Goal: Task Accomplishment & Management: Complete application form

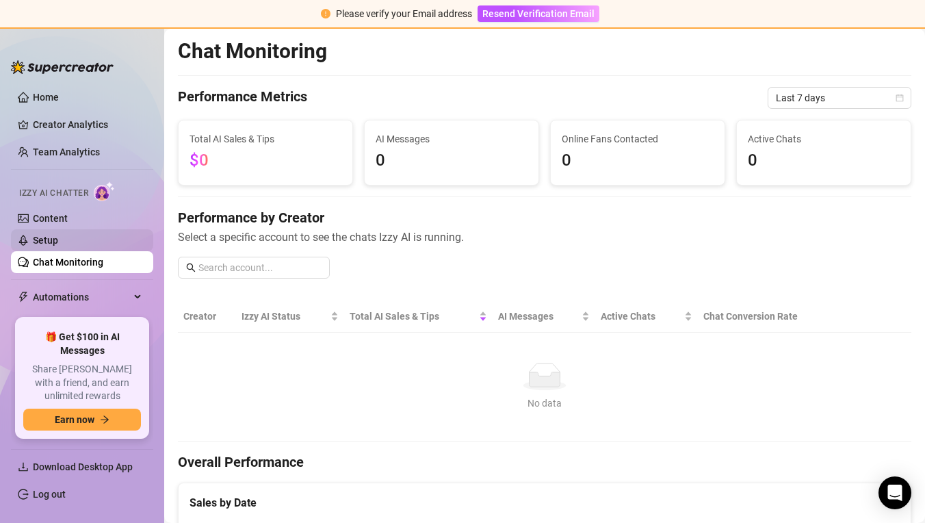
click at [58, 239] on link "Setup" at bounding box center [45, 240] width 25 height 11
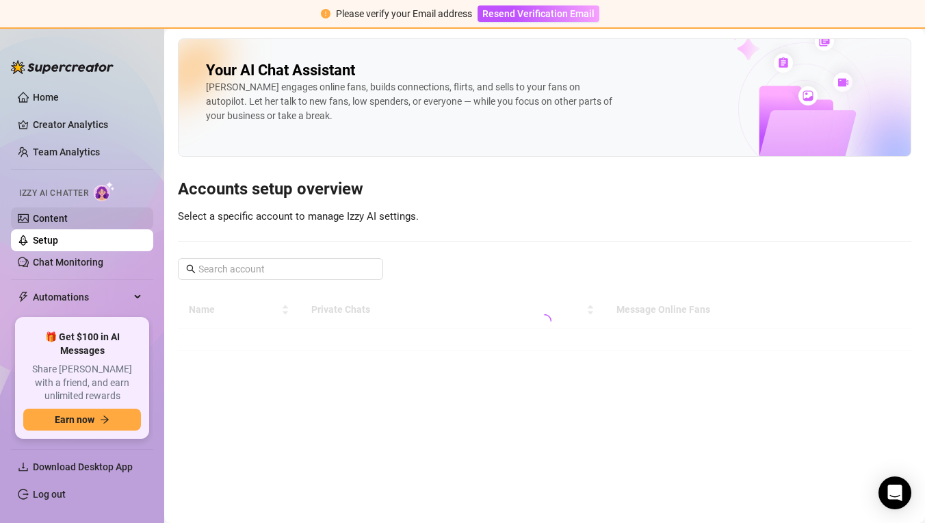
click at [68, 220] on link "Content" at bounding box center [50, 218] width 35 height 11
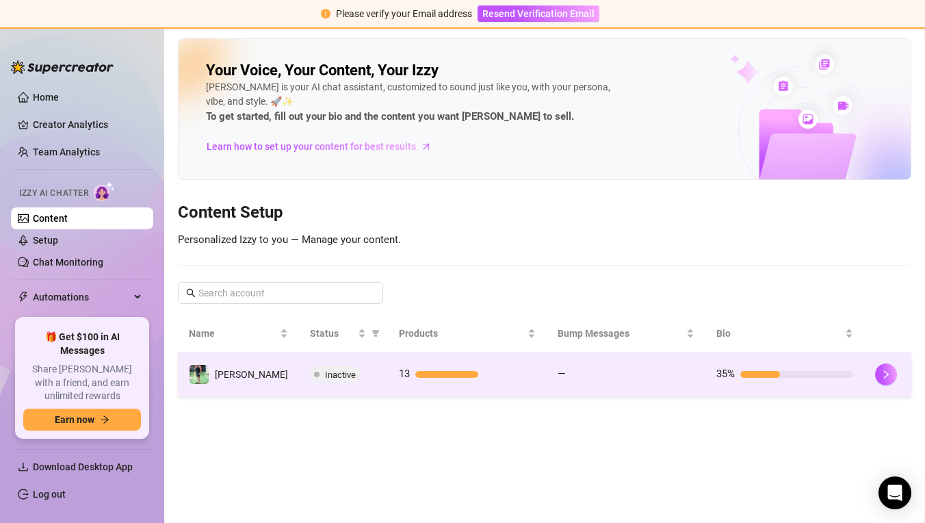
click at [369, 385] on td "Inactive" at bounding box center [343, 374] width 89 height 44
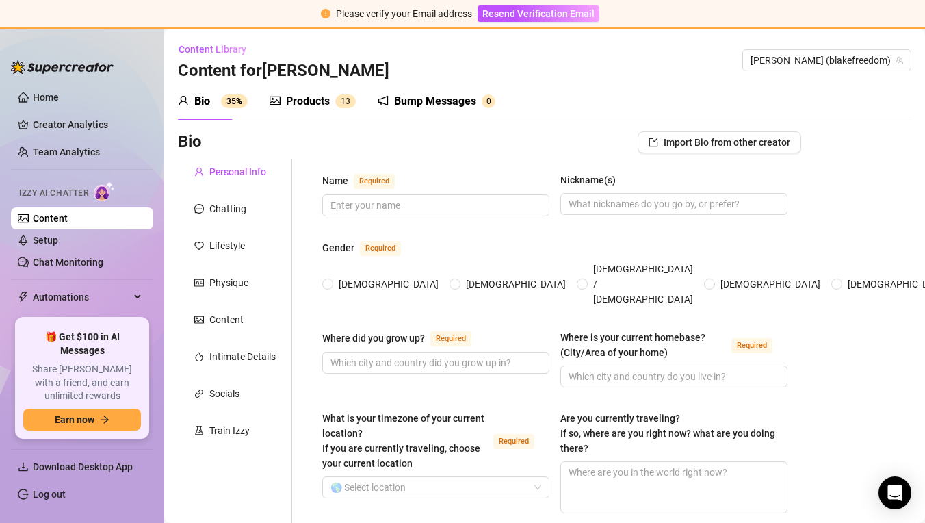
type input "[PERSON_NAME]"
type input "LA"
type input "[GEOGRAPHIC_DATA]"
type input "Straight"
type input "Single"
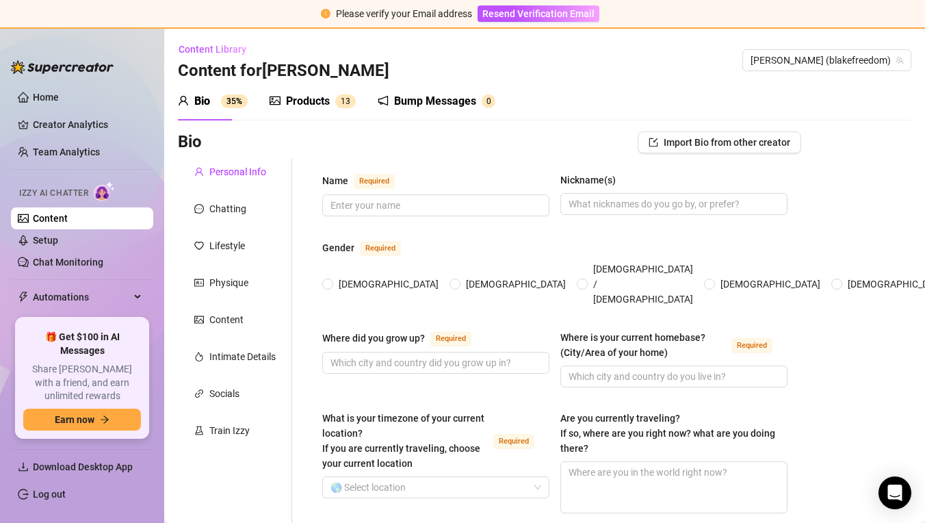
type textarea "To open a small diner"
radio input "true"
type input "[DATE]"
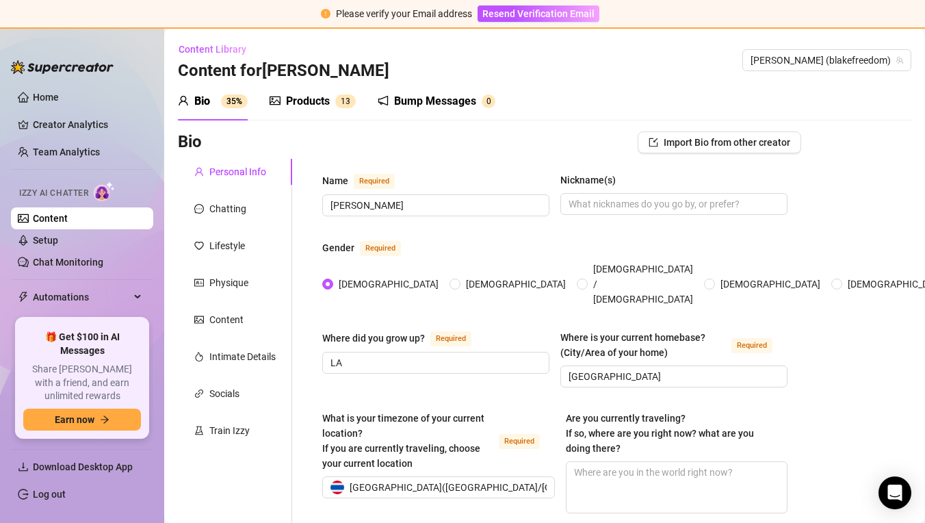
click at [306, 103] on div "Products" at bounding box center [308, 101] width 44 height 16
